Goal: Information Seeking & Learning: Learn about a topic

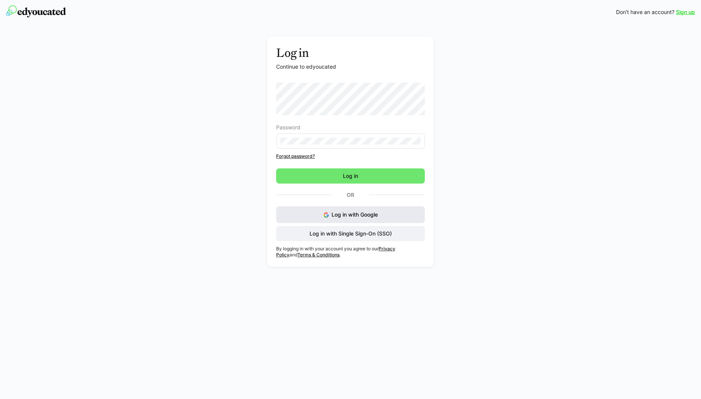
click at [332, 209] on button "Log in with Google" at bounding box center [350, 214] width 149 height 17
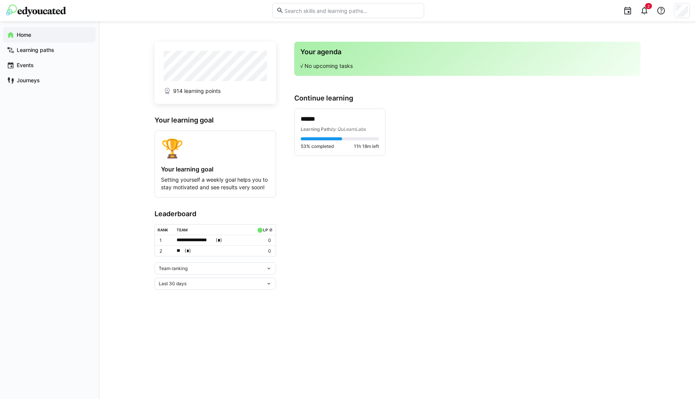
click at [43, 33] on span "Home" at bounding box center [54, 35] width 76 height 8
click at [40, 38] on span "Home" at bounding box center [54, 35] width 76 height 8
click at [648, 10] on eds-icon at bounding box center [644, 10] width 9 height 9
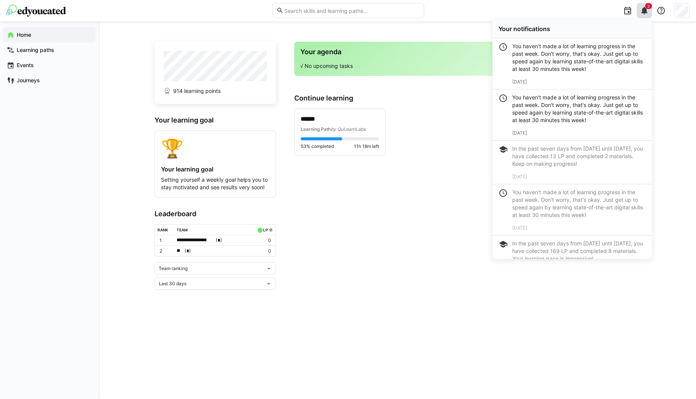
click at [445, 126] on div "****** Learning Path by QuLearnLabs 53% completed 11h 18m left" at bounding box center [467, 132] width 346 height 47
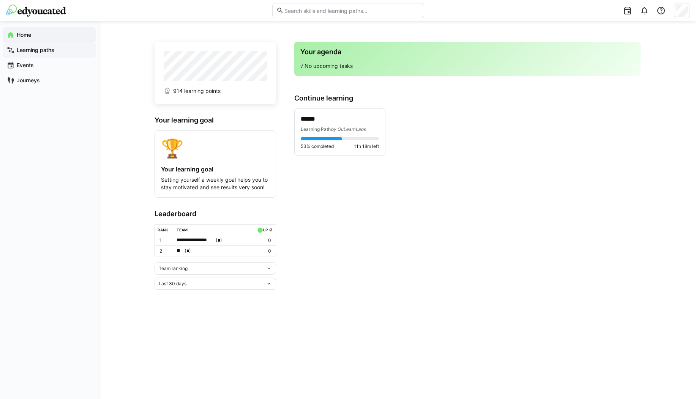
click at [0, 0] on app-navigation-label "Learning paths" at bounding box center [0, 0] width 0 height 0
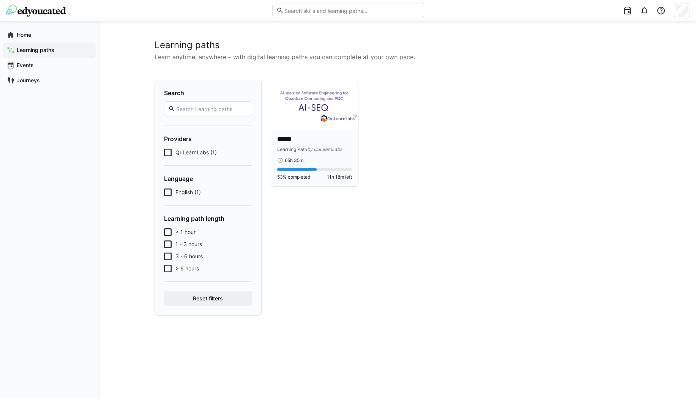
click at [306, 131] on div "****** Learning Path by QuLearnLabs 65h 35m 53% completed 11h 18m left" at bounding box center [314, 157] width 87 height 57
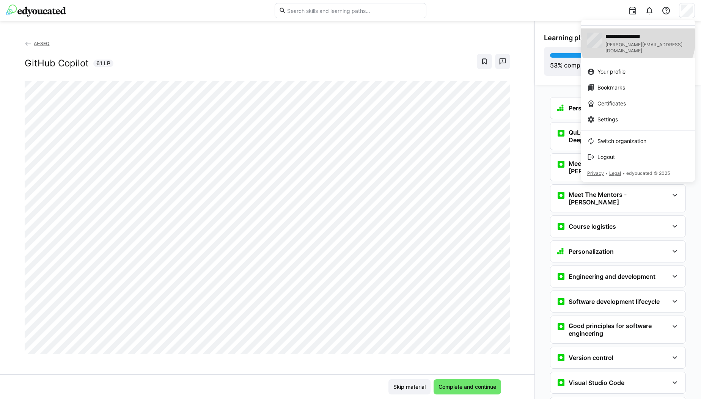
click at [640, 39] on span "**********" at bounding box center [641, 37] width 70 height 8
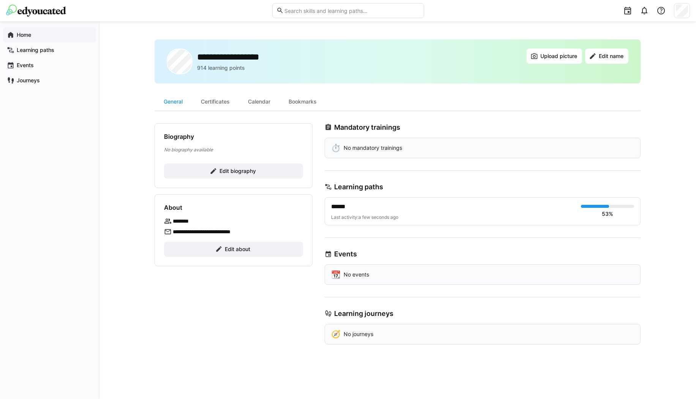
click at [23, 30] on div "Home" at bounding box center [49, 34] width 93 height 15
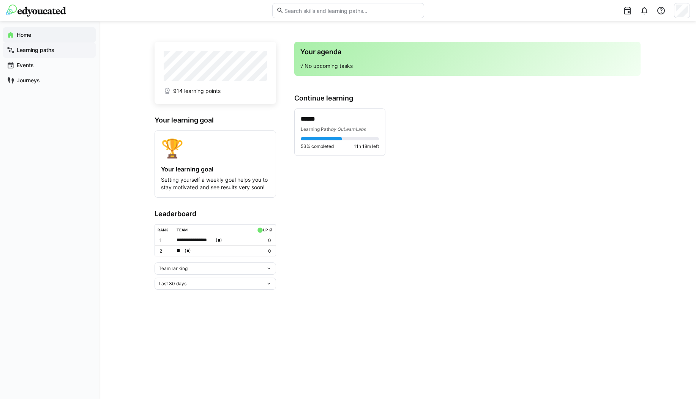
click at [0, 0] on app-navigation-label "Learning paths" at bounding box center [0, 0] width 0 height 0
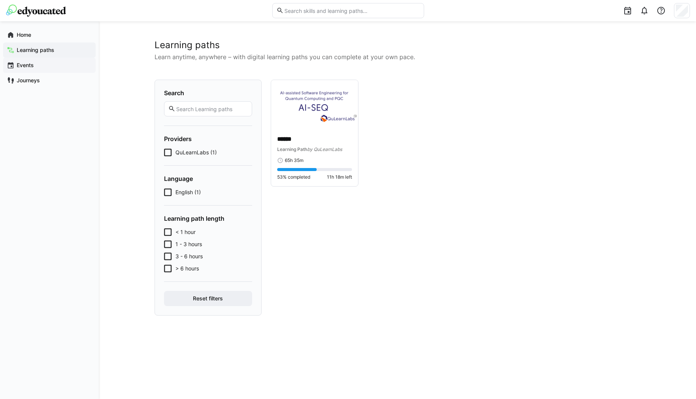
click at [0, 0] on app-navigation-label "Events" at bounding box center [0, 0] width 0 height 0
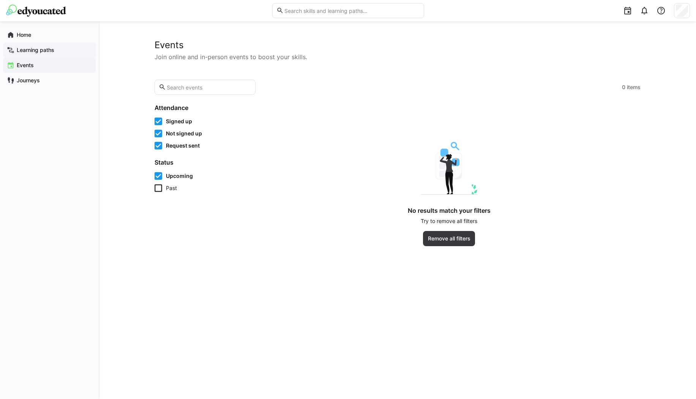
click at [27, 55] on div "Learning paths" at bounding box center [49, 50] width 93 height 15
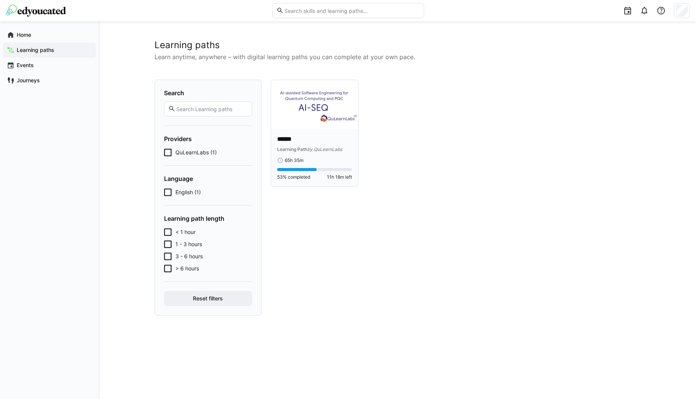
click at [320, 139] on p "******" at bounding box center [314, 139] width 75 height 9
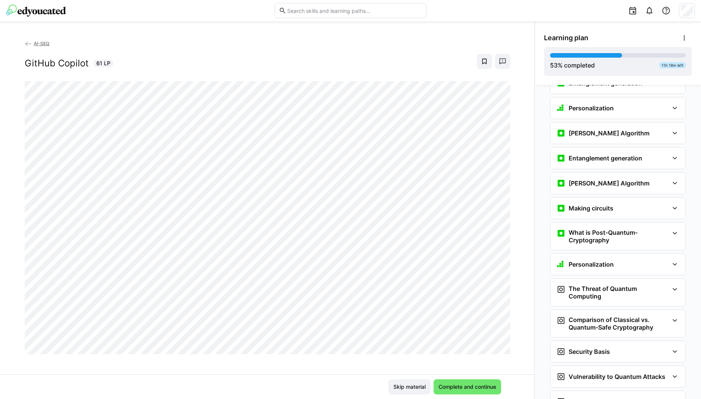
scroll to position [1001, 0]
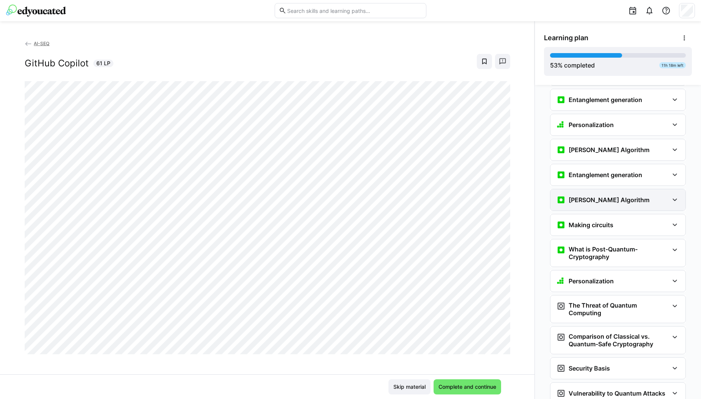
click at [613, 196] on h3 "[PERSON_NAME] Algorithm" at bounding box center [609, 200] width 81 height 8
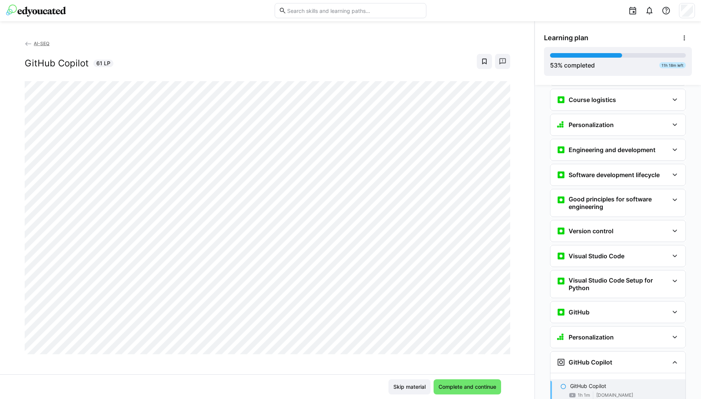
scroll to position [0, 0]
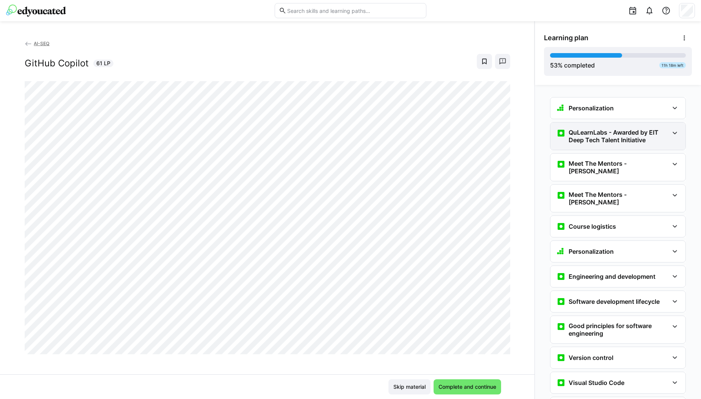
click at [671, 135] on eds-icon at bounding box center [675, 133] width 9 height 9
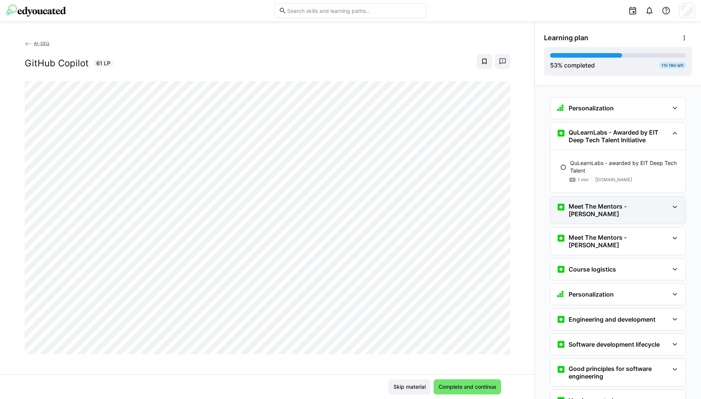
click at [665, 206] on div "Meet The Mentors - [PERSON_NAME]" at bounding box center [613, 210] width 112 height 15
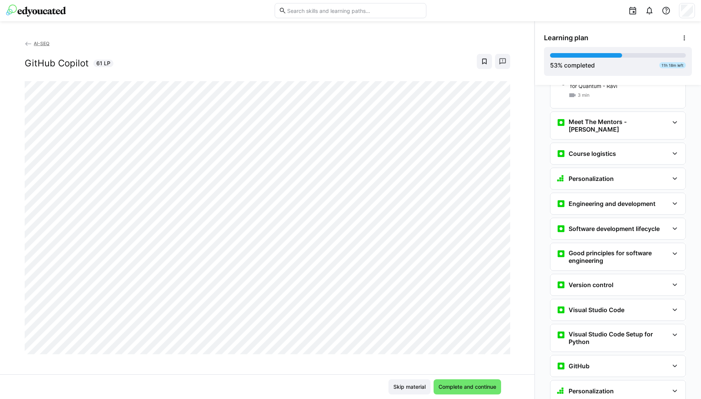
scroll to position [153, 0]
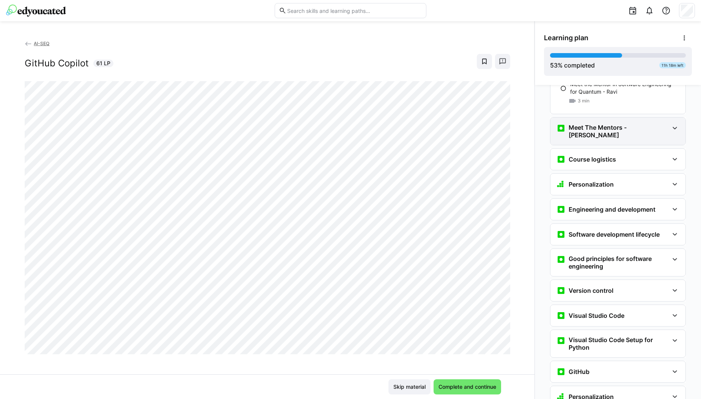
click at [653, 124] on div "Meet The Mentors - [PERSON_NAME]" at bounding box center [613, 131] width 112 height 15
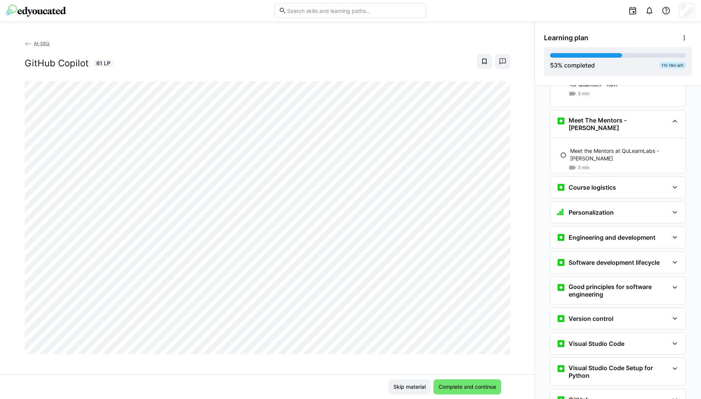
scroll to position [154, 0]
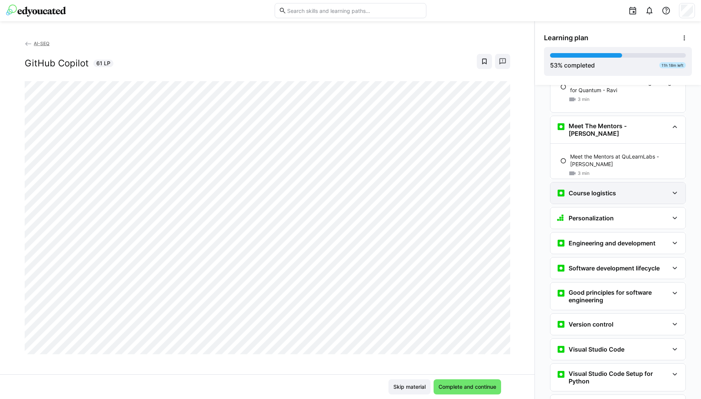
click at [643, 189] on div "Course logistics" at bounding box center [613, 193] width 112 height 9
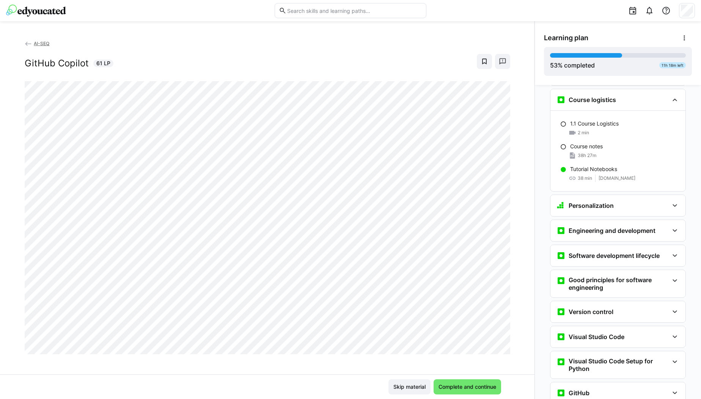
scroll to position [268, 0]
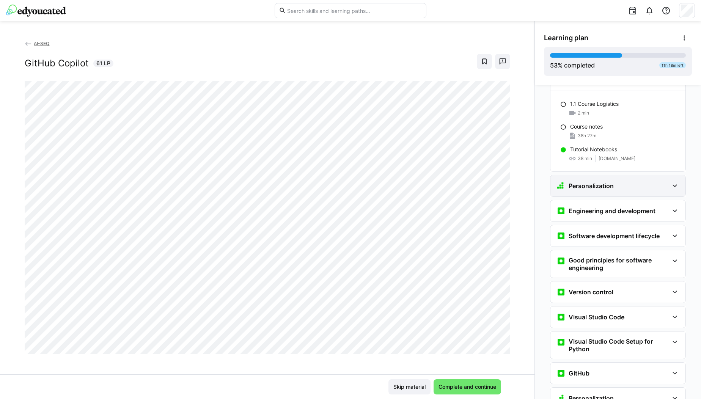
click at [664, 181] on div "Personalization" at bounding box center [613, 185] width 112 height 9
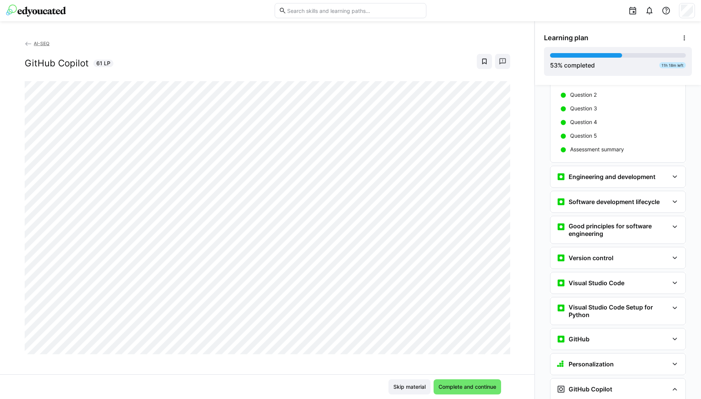
scroll to position [394, 0]
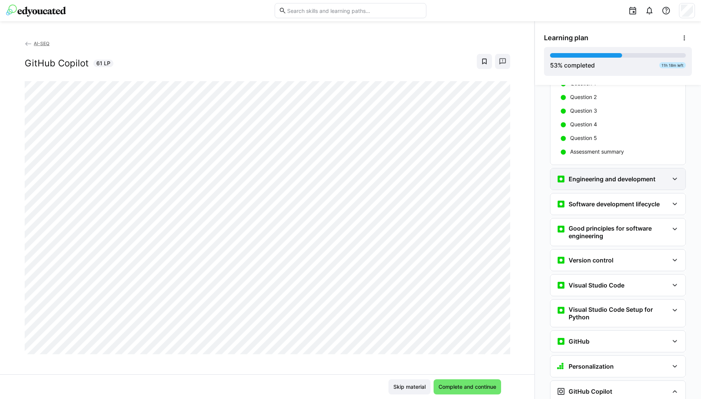
click at [651, 175] on h3 "Engineering and development" at bounding box center [612, 179] width 87 height 8
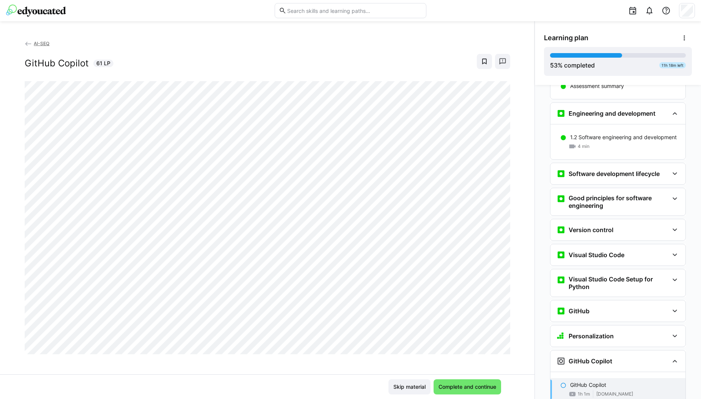
scroll to position [481, 0]
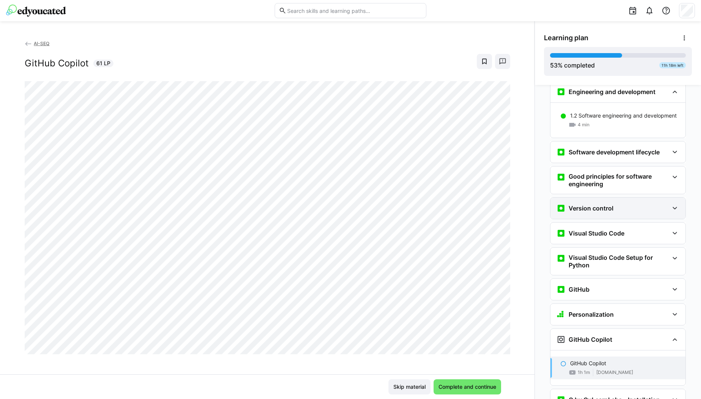
click at [648, 204] on div "Version control" at bounding box center [613, 208] width 112 height 9
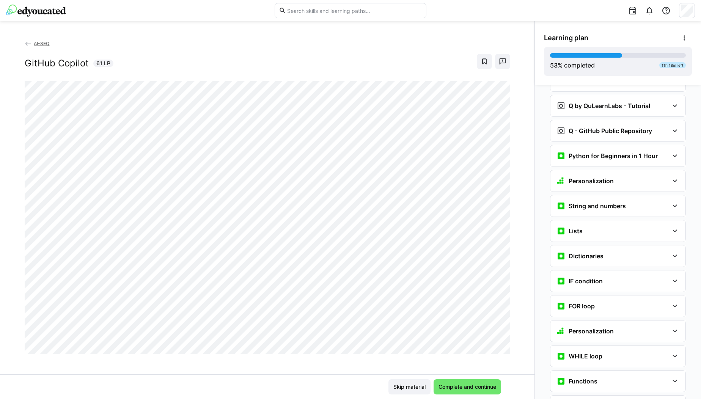
scroll to position [859, 0]
click at [666, 145] on div "Python for Beginners in 1 Hour" at bounding box center [618, 155] width 135 height 21
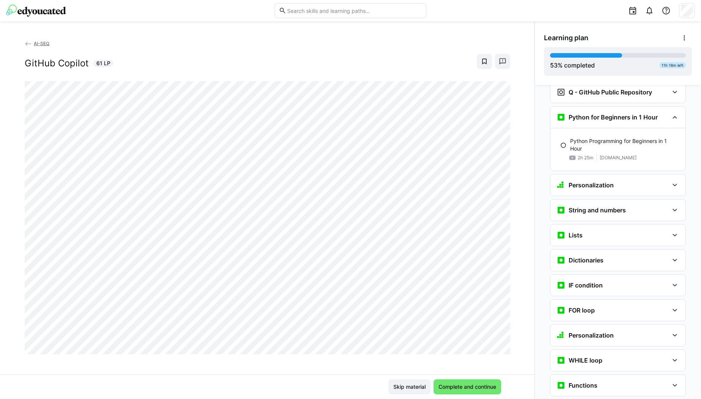
scroll to position [913, 0]
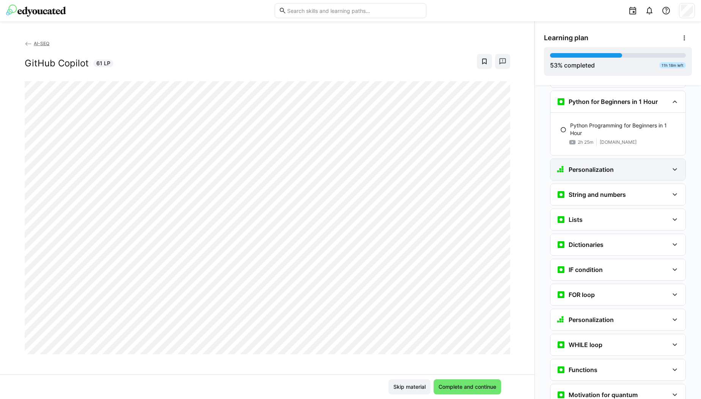
click at [658, 163] on div "Personalization" at bounding box center [618, 169] width 135 height 21
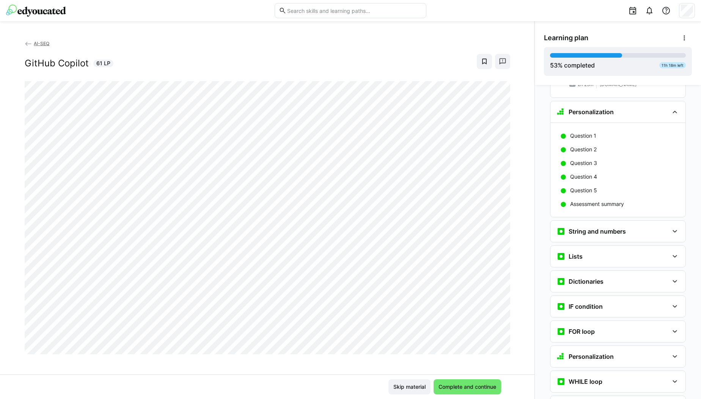
scroll to position [1106, 0]
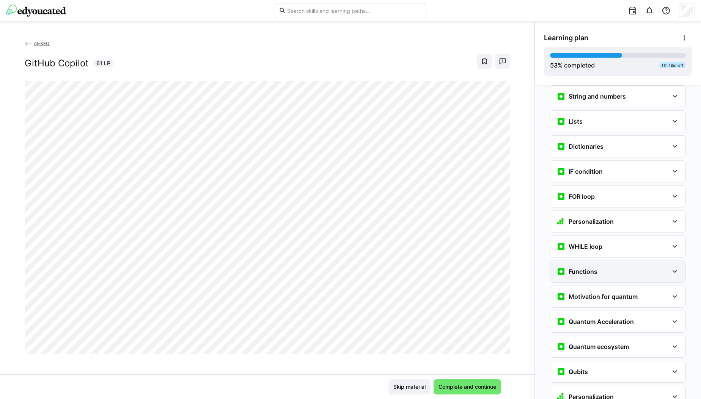
click at [637, 267] on div "Functions" at bounding box center [613, 271] width 112 height 9
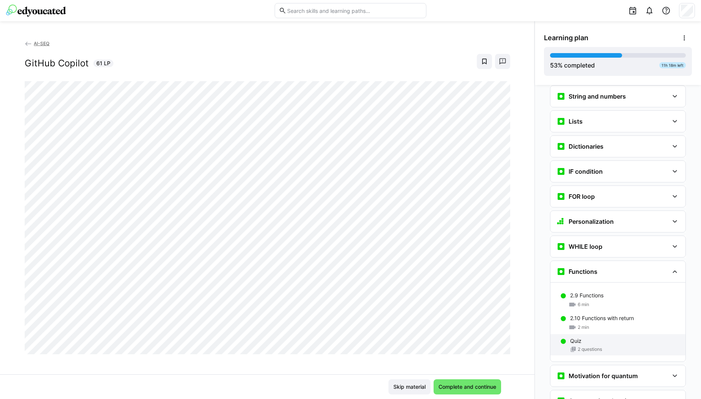
click at [591, 337] on div "Quiz" at bounding box center [624, 341] width 109 height 8
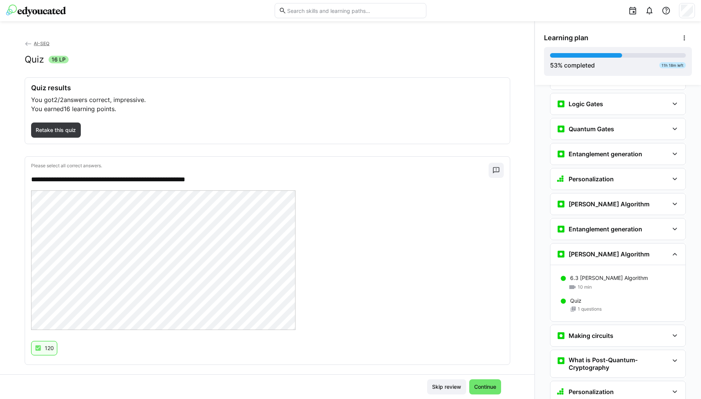
scroll to position [1550, 0]
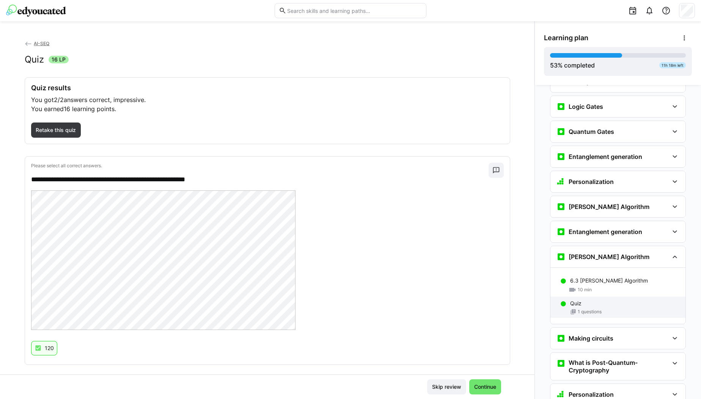
click at [602, 309] on div "1 questions" at bounding box center [624, 312] width 109 height 6
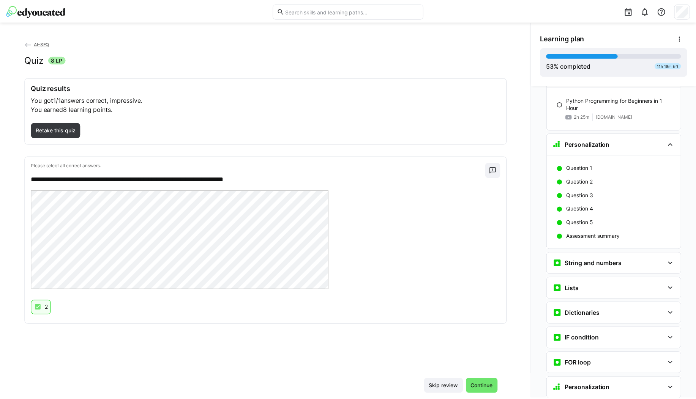
scroll to position [881, 0]
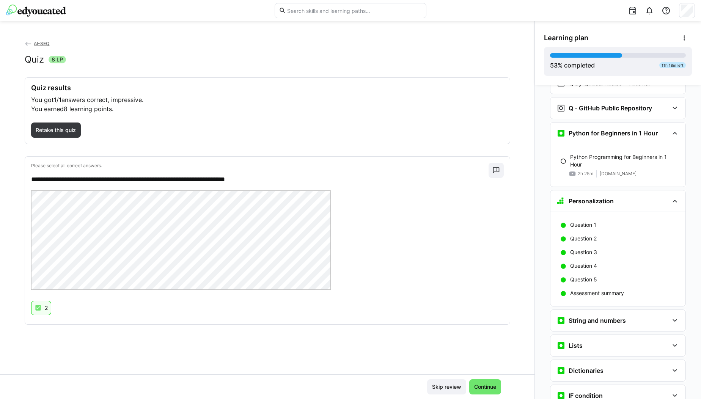
click at [30, 43] on eds-icon at bounding box center [29, 44] width 8 height 8
